Goal: Task Accomplishment & Management: Manage account settings

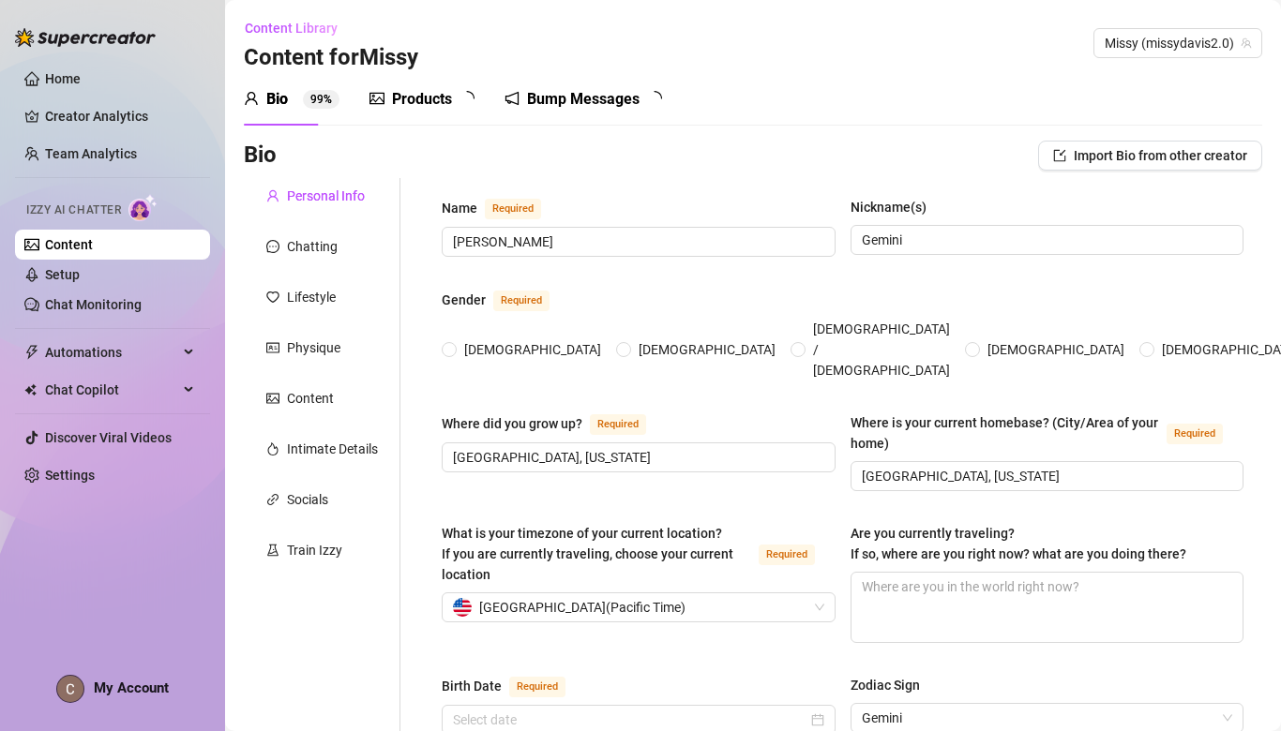
radio input "true"
type input "[DATE]"
click at [80, 268] on link "Setup" at bounding box center [62, 274] width 35 height 15
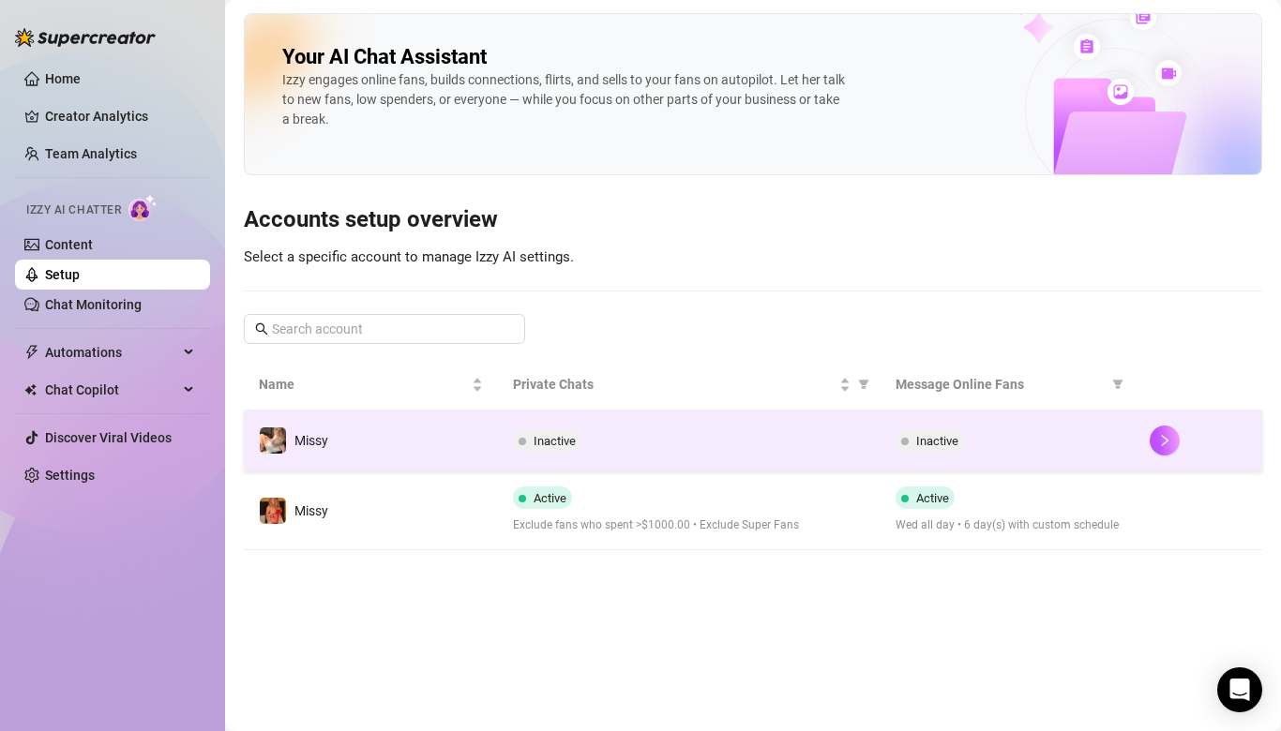
click at [623, 447] on div "Inactive" at bounding box center [689, 440] width 352 height 23
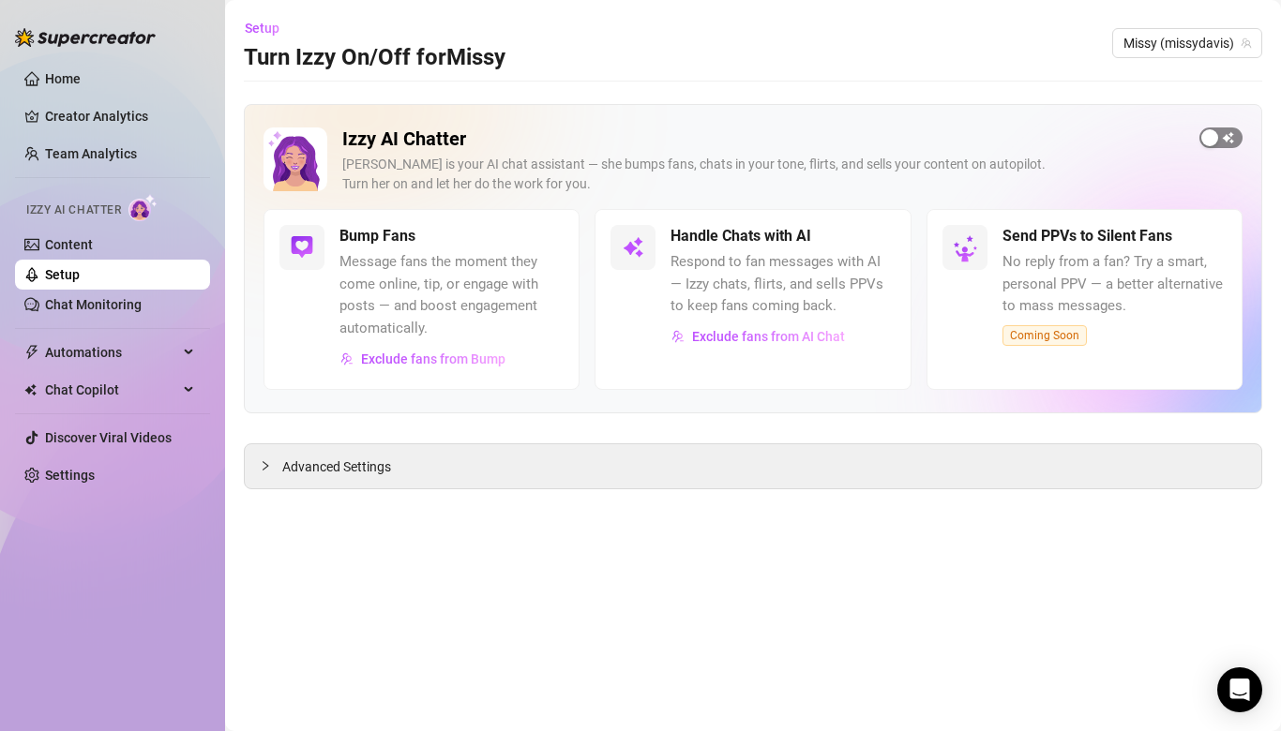
click at [1213, 128] on span "button" at bounding box center [1220, 138] width 43 height 21
click at [80, 278] on link "Setup" at bounding box center [62, 274] width 35 height 15
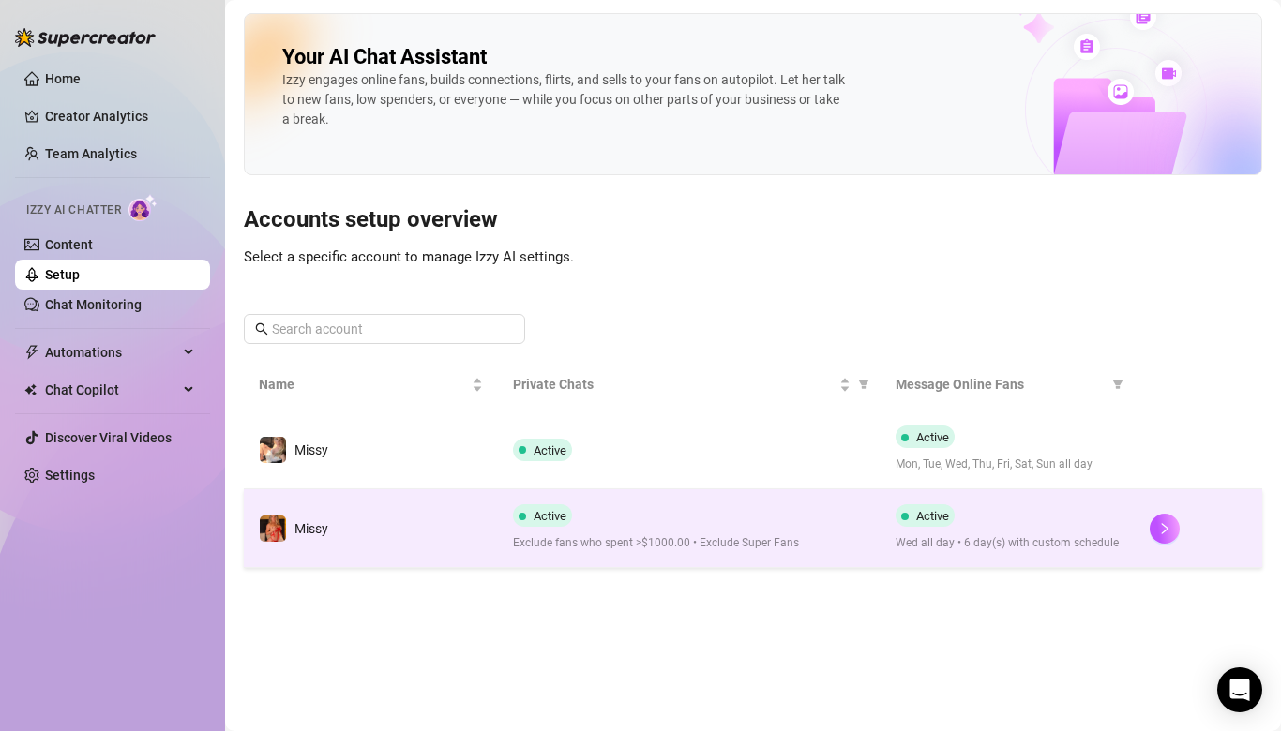
click at [400, 517] on td "Missy" at bounding box center [371, 528] width 254 height 79
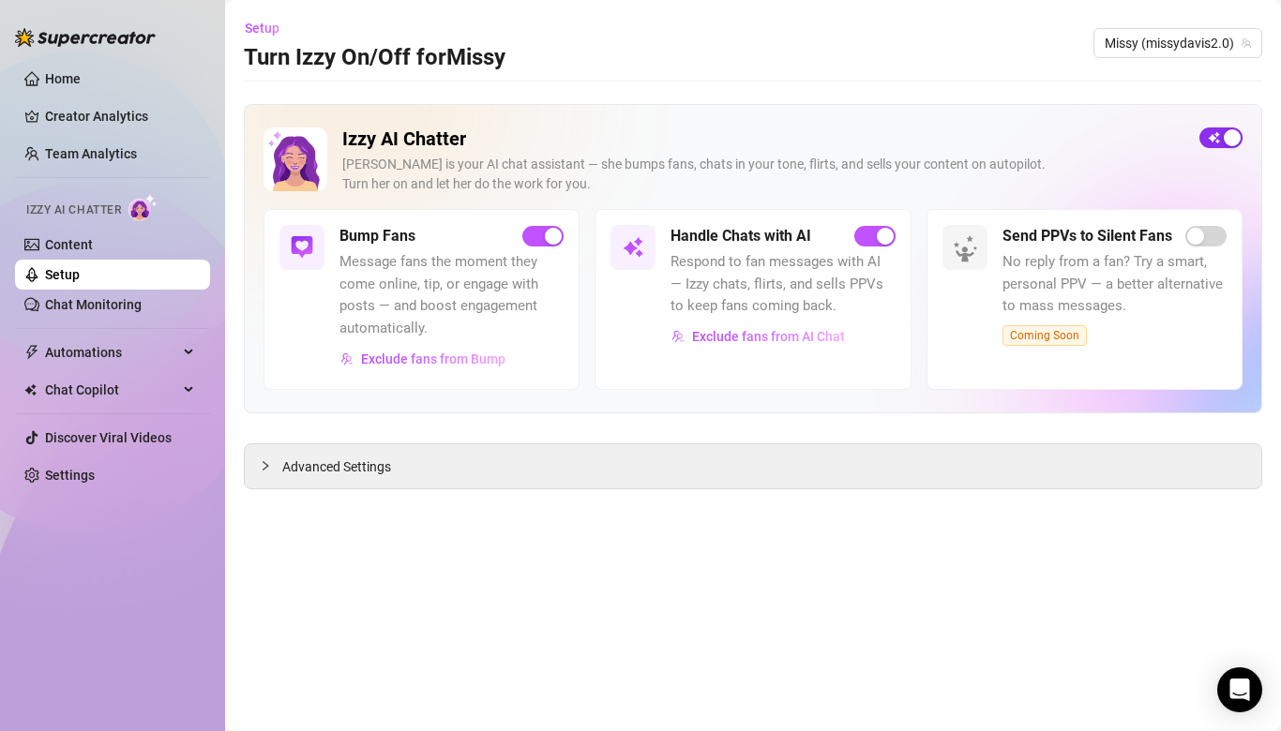
click at [1211, 129] on span "button" at bounding box center [1220, 138] width 43 height 21
